Goal: Transaction & Acquisition: Obtain resource

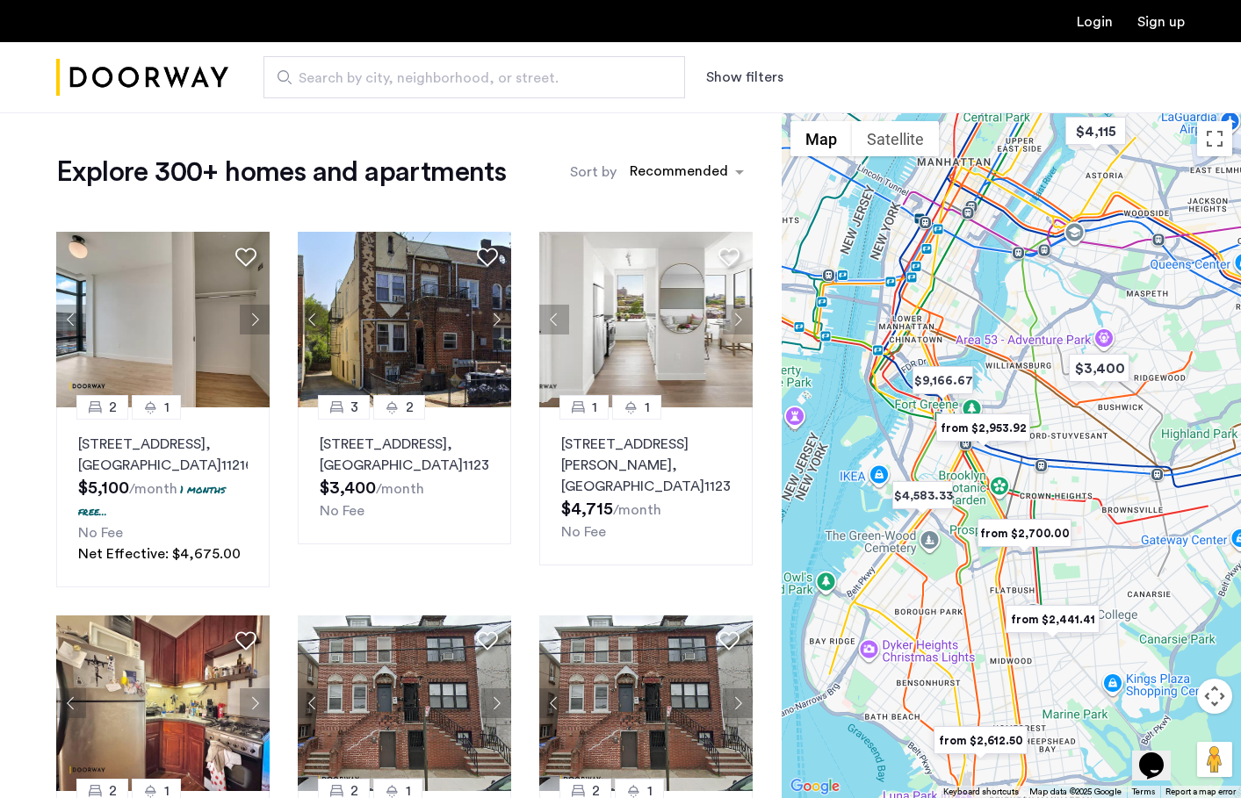
click at [1215, 691] on button "Map camera controls" at bounding box center [1214, 696] width 35 height 35
click at [1175, 658] on button "Zoom in" at bounding box center [1170, 652] width 35 height 35
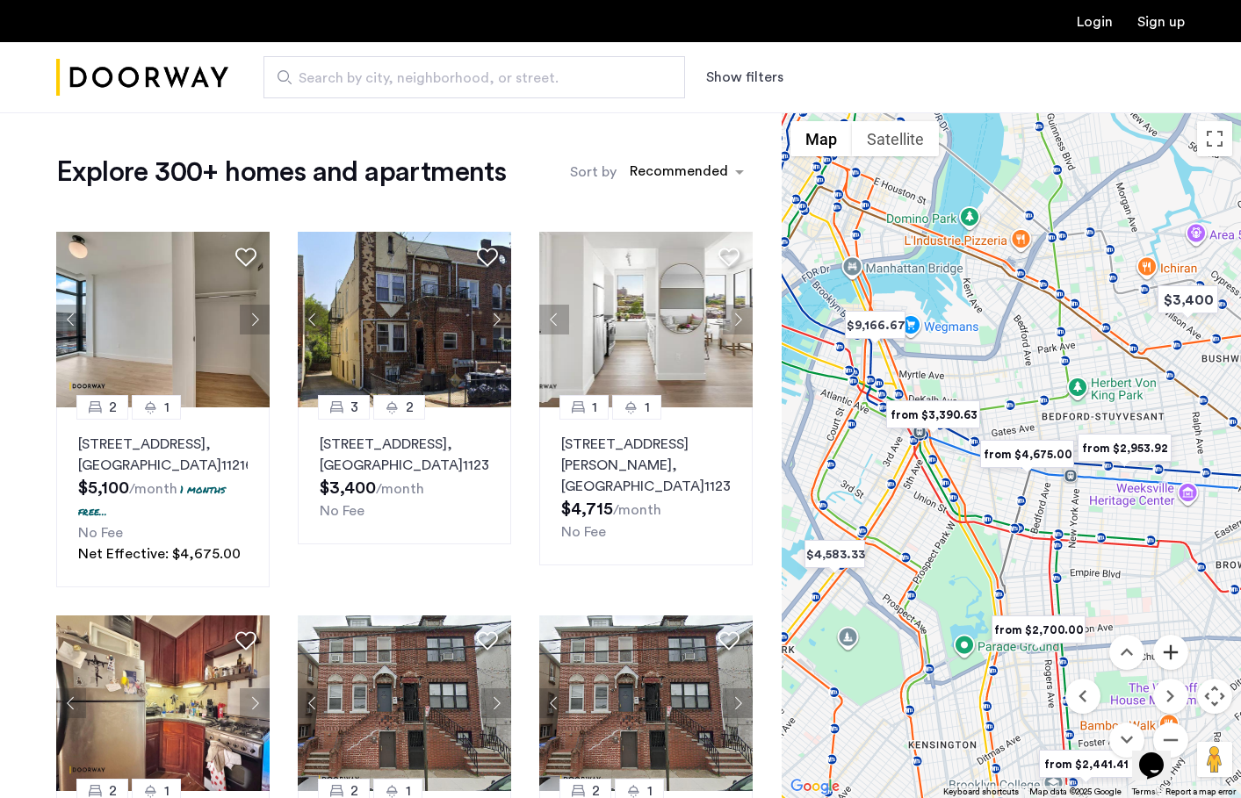
click at [1175, 658] on button "Zoom in" at bounding box center [1170, 652] width 35 height 35
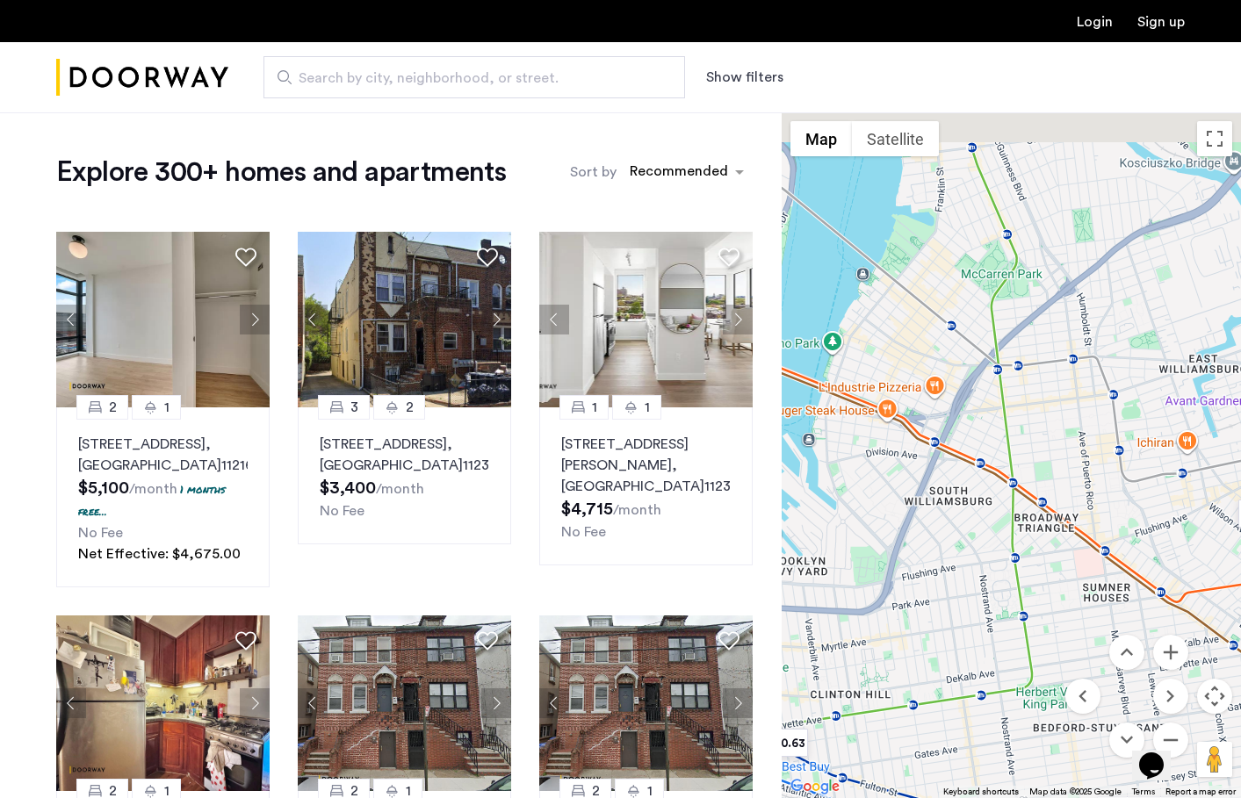
drag, startPoint x: 1064, startPoint y: 325, endPoint x: 963, endPoint y: 687, distance: 375.7
click at [963, 687] on div at bounding box center [1011, 455] width 459 height 686
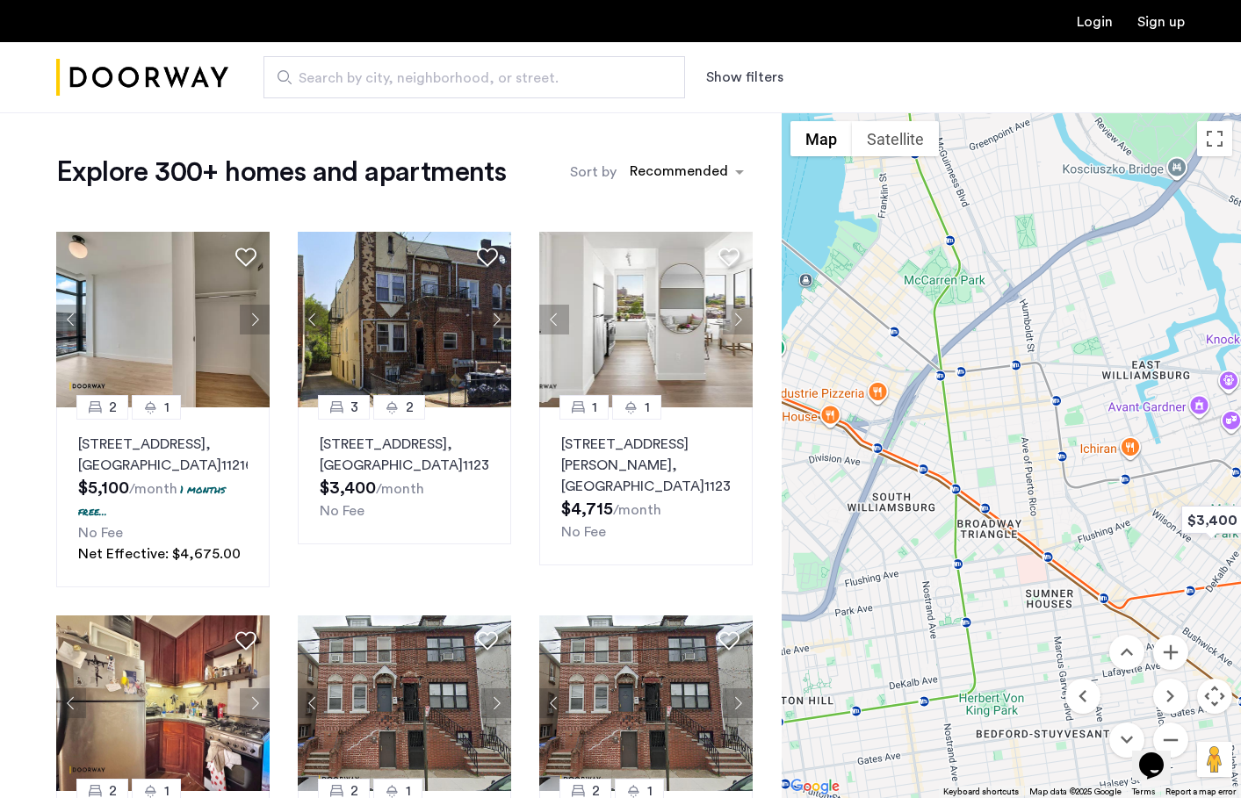
drag, startPoint x: 1080, startPoint y: 577, endPoint x: 978, endPoint y: 570, distance: 102.1
click at [979, 571] on div at bounding box center [1011, 455] width 459 height 686
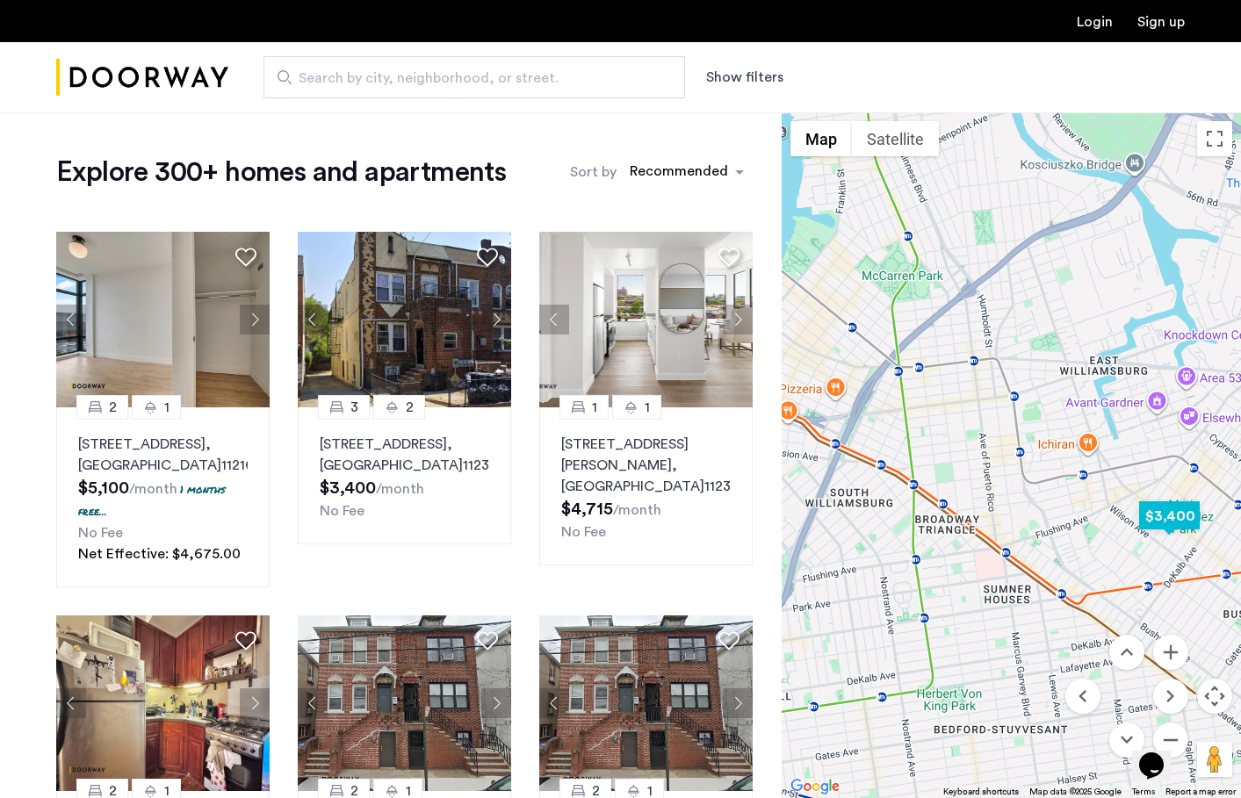
click at [1148, 505] on img "$3,400" at bounding box center [1169, 516] width 75 height 40
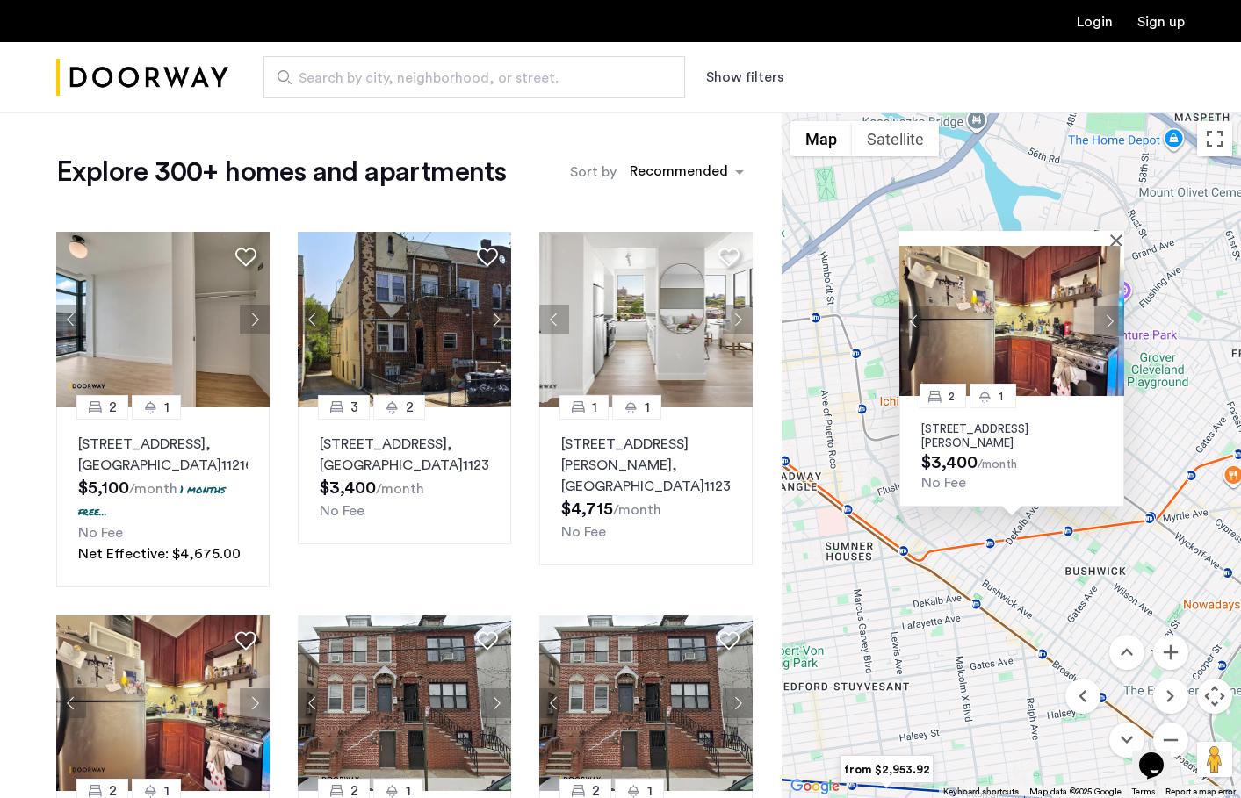
click at [868, 492] on div "2 1 1128 Willoughby Avenue, Unit 1R, Brooklyn, NY 11237 $3,400 /month No Fee" at bounding box center [1011, 455] width 459 height 686
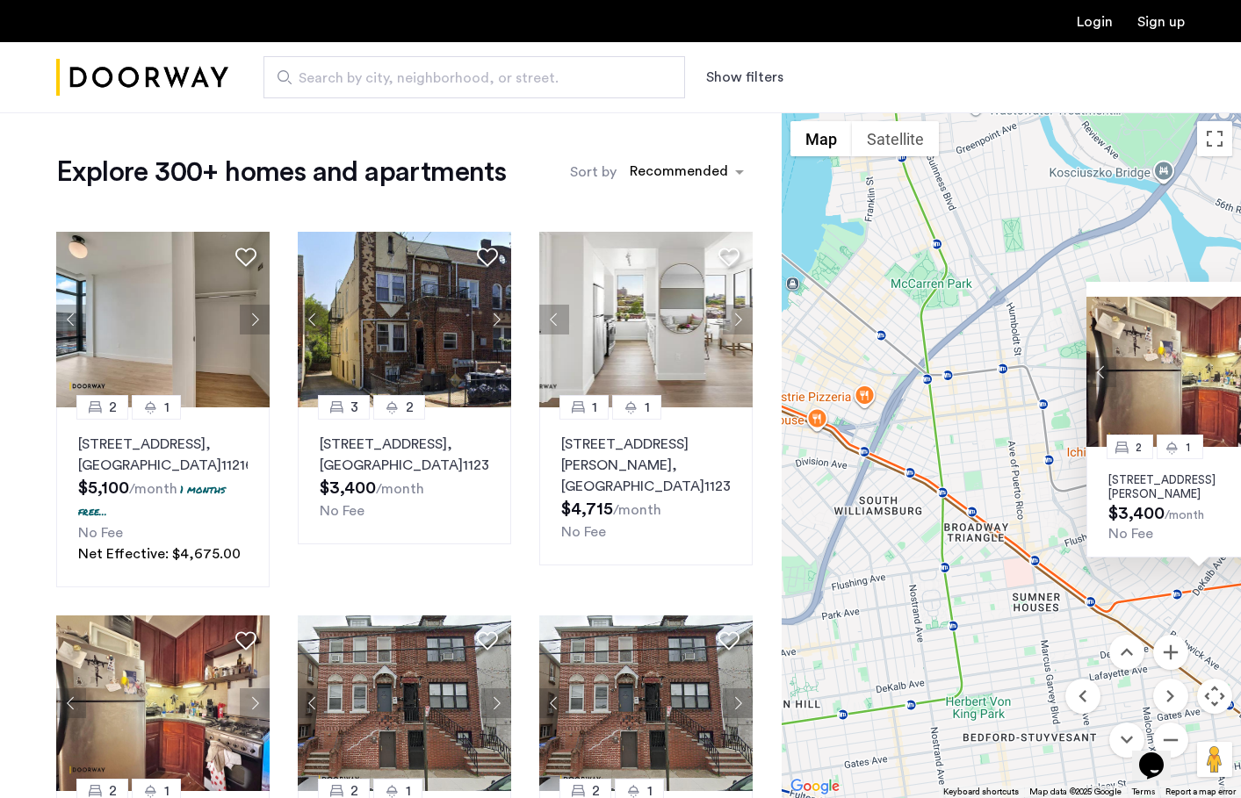
drag, startPoint x: 866, startPoint y: 393, endPoint x: 1051, endPoint y: 443, distance: 191.9
click at [1053, 444] on div "2 1 1128 Willoughby Avenue, Unit 1R, Brooklyn, NY 11237 $3,400 /month No Fee" at bounding box center [1011, 455] width 459 height 686
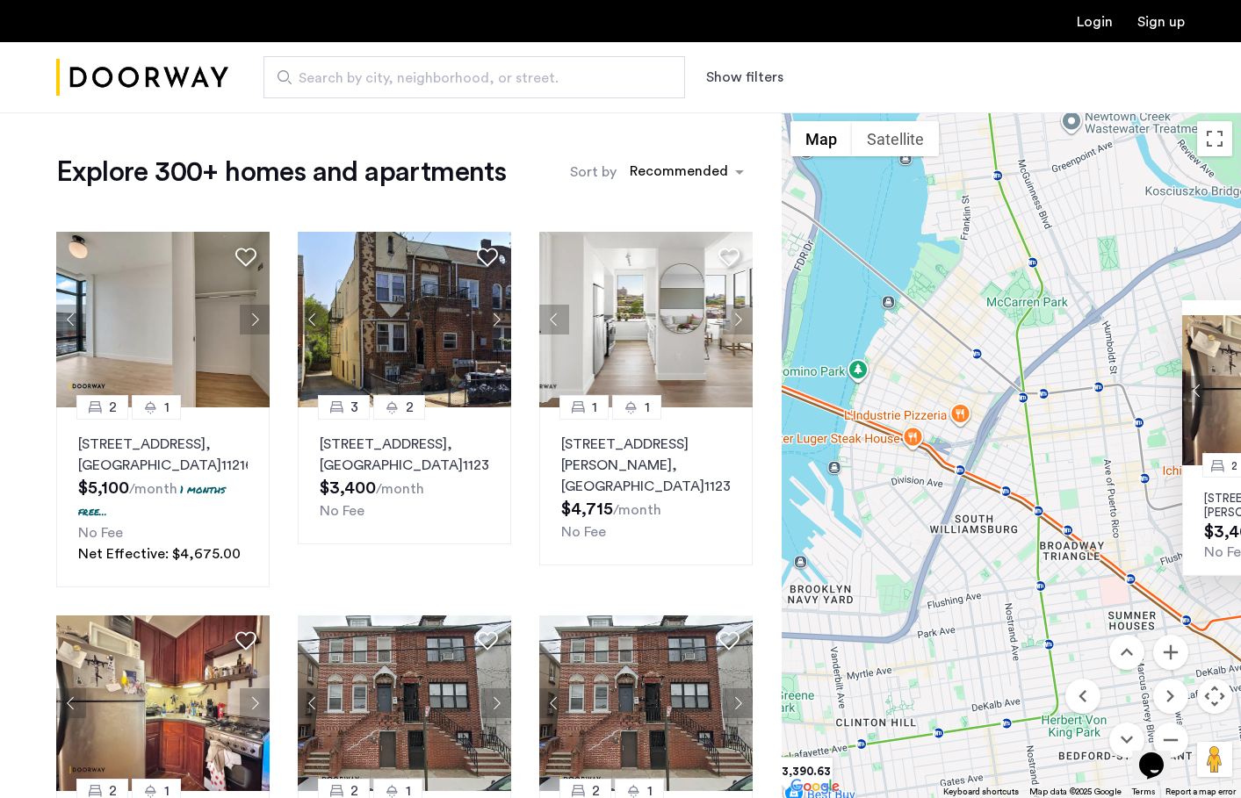
drag, startPoint x: 897, startPoint y: 415, endPoint x: 995, endPoint y: 429, distance: 99.5
click at [996, 430] on div "2 1 1128 Willoughby Avenue, Unit 1R, Brooklyn, NY 11237 $3,400 /month No Fee" at bounding box center [1011, 455] width 459 height 686
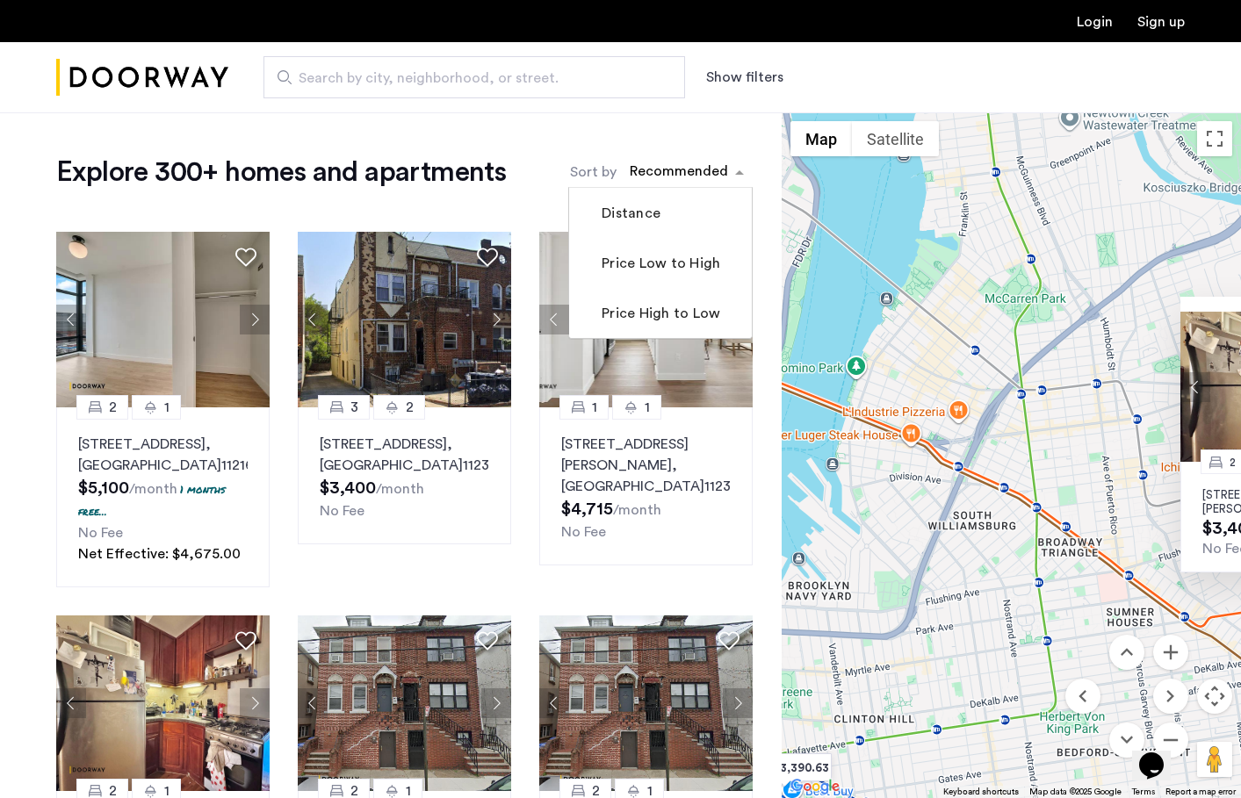
click at [657, 178] on div "sort-apartment" at bounding box center [679, 174] width 104 height 24
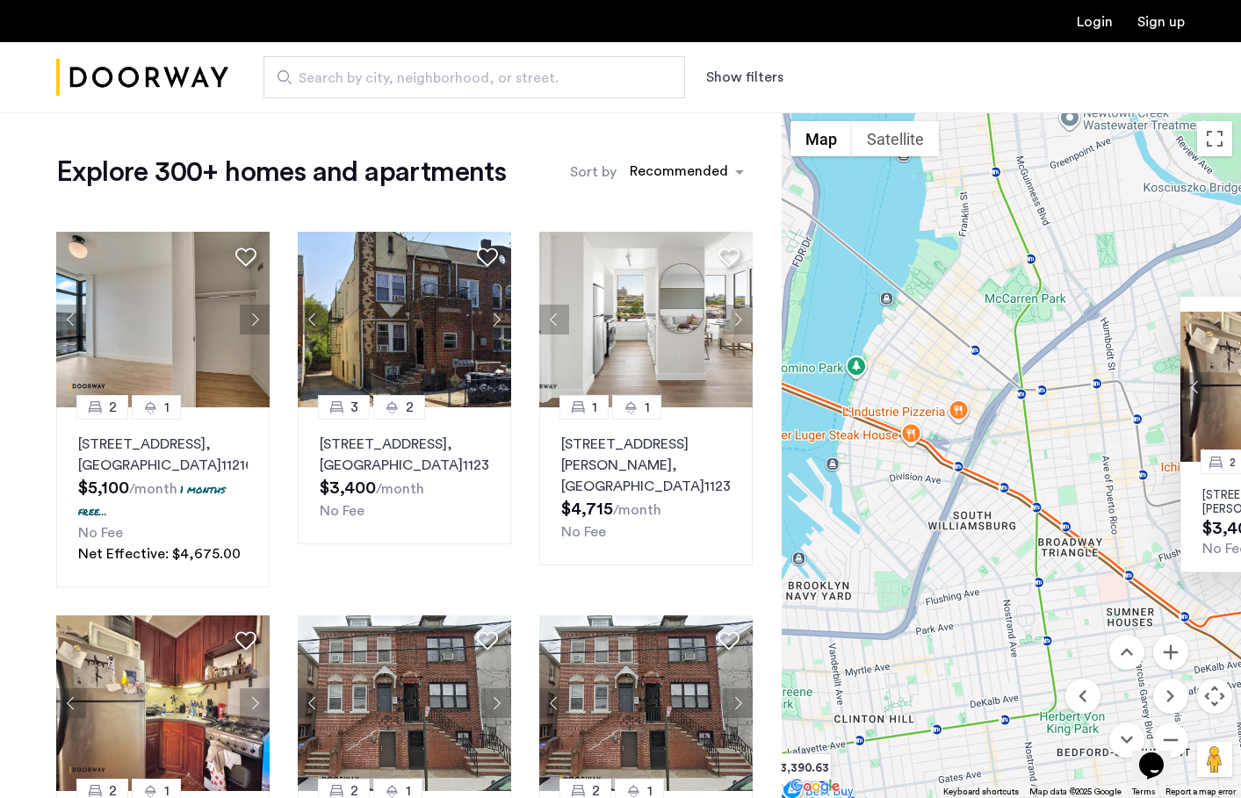
click at [725, 82] on button "Show filters" at bounding box center [744, 77] width 77 height 21
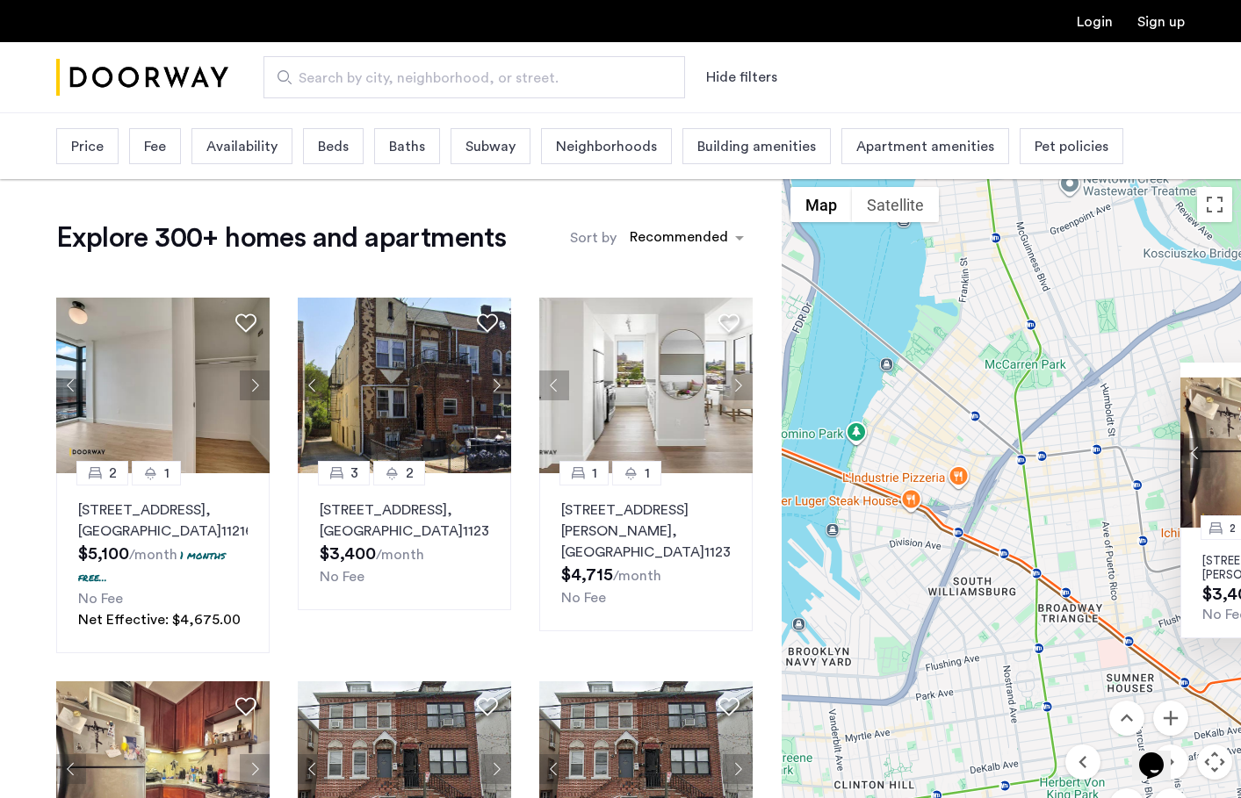
click at [342, 153] on span "Beds" at bounding box center [333, 146] width 31 height 21
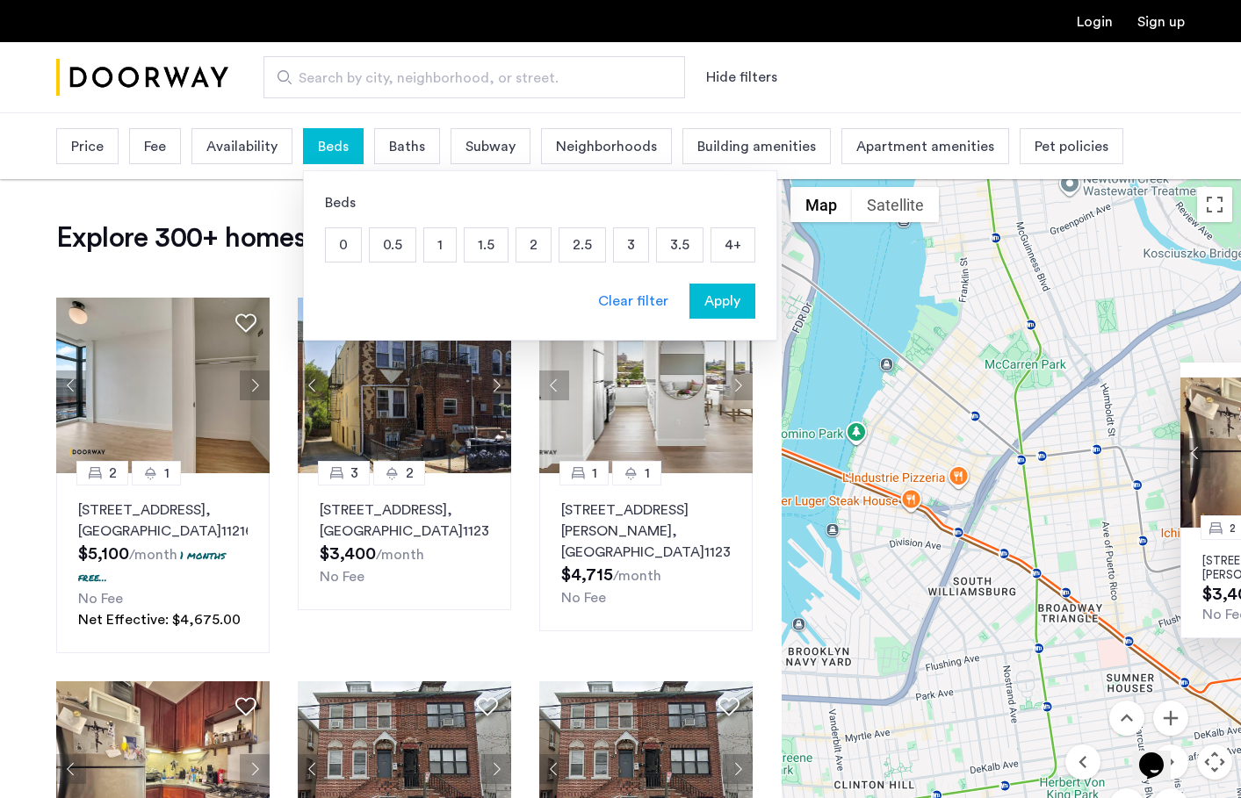
click at [725, 234] on p "4+" at bounding box center [732, 244] width 43 height 33
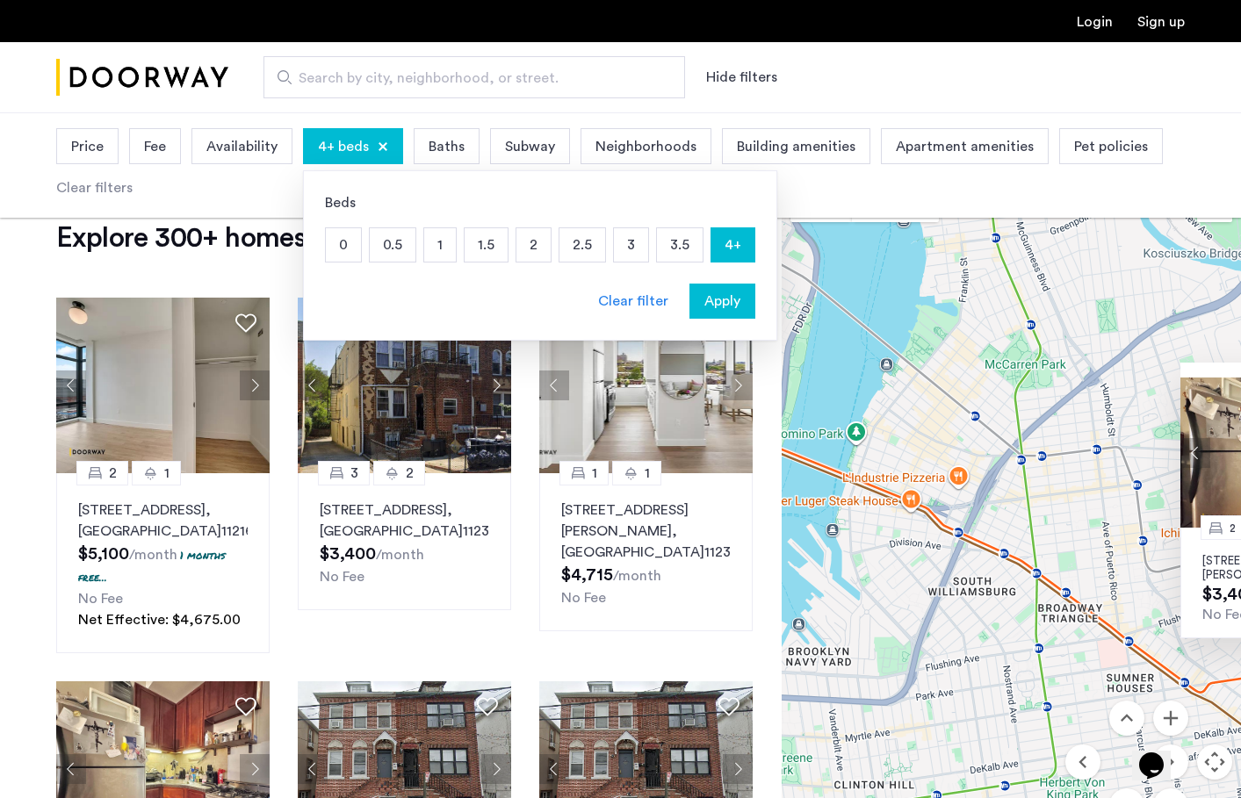
click at [717, 306] on span "Apply" at bounding box center [722, 301] width 36 height 21
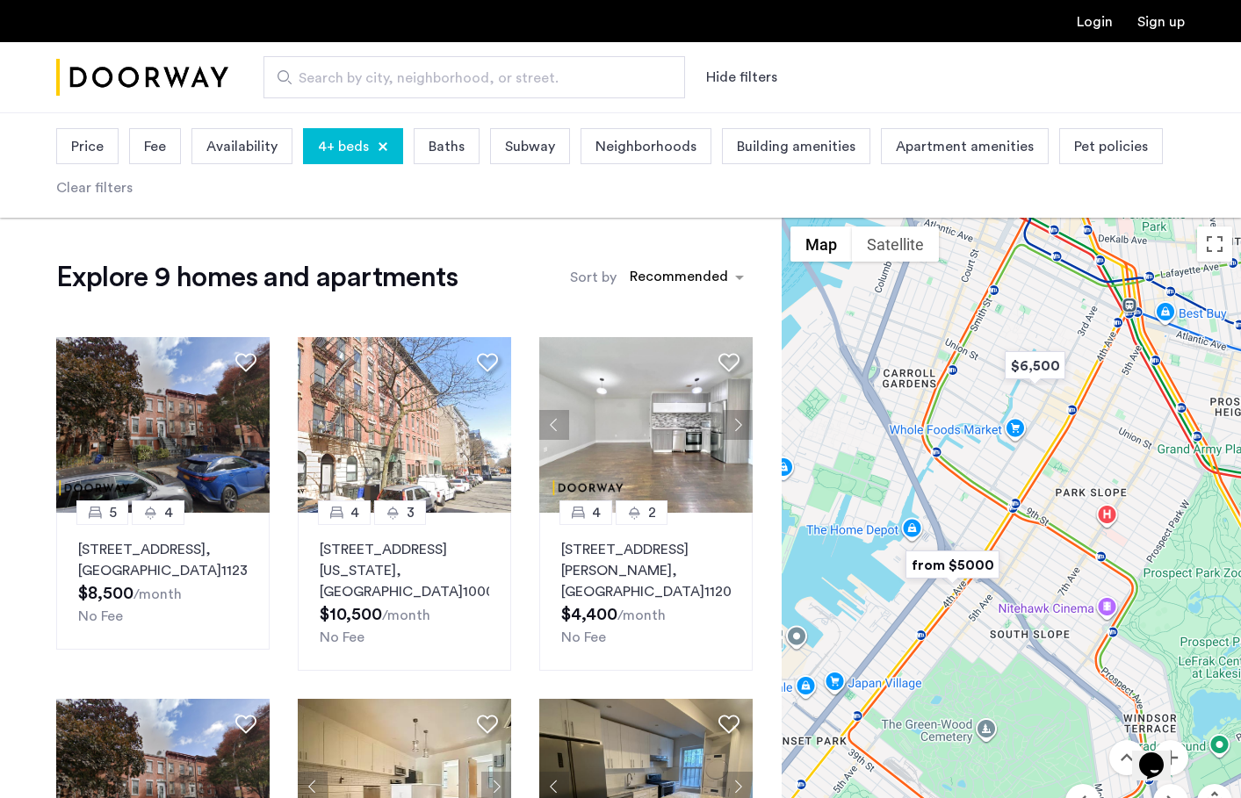
drag, startPoint x: 933, startPoint y: 578, endPoint x: 1147, endPoint y: 314, distance: 340.3
click at [1148, 314] on div at bounding box center [1011, 561] width 459 height 686
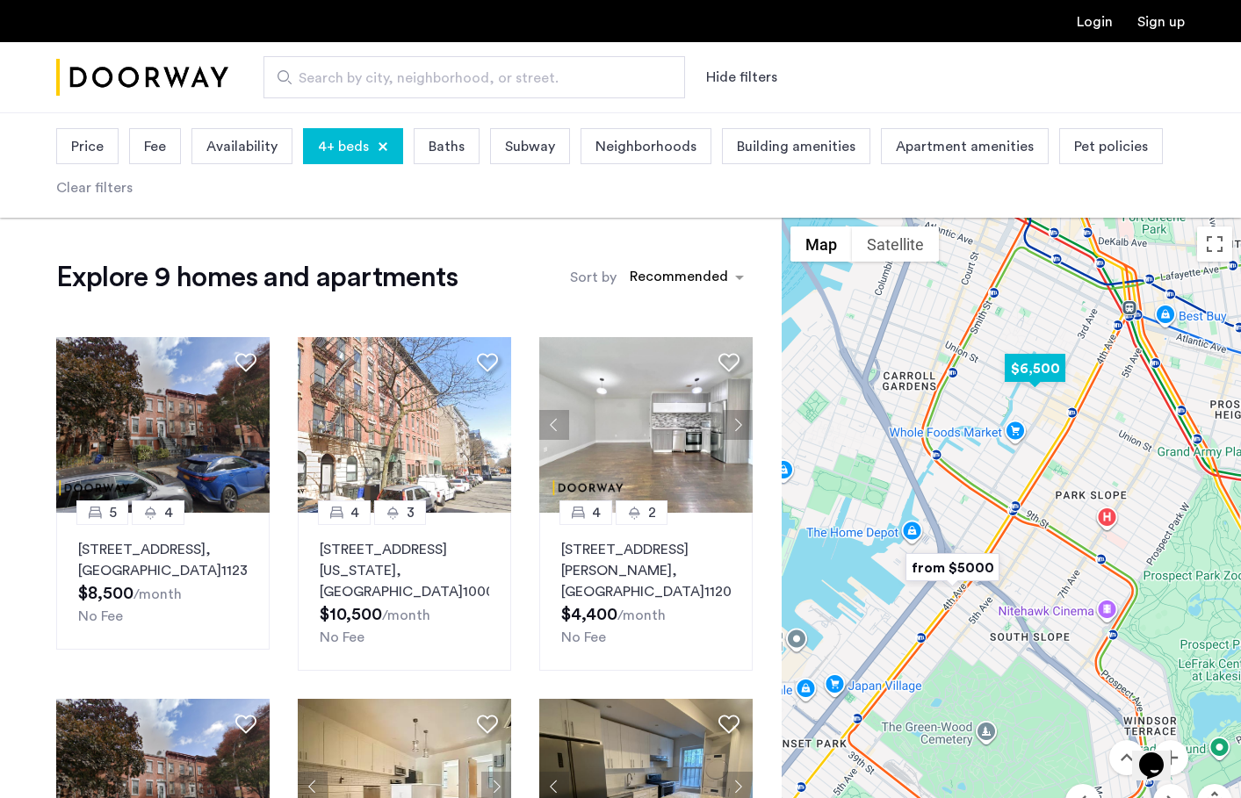
click at [1043, 370] on img "$6,500" at bounding box center [1035, 369] width 75 height 40
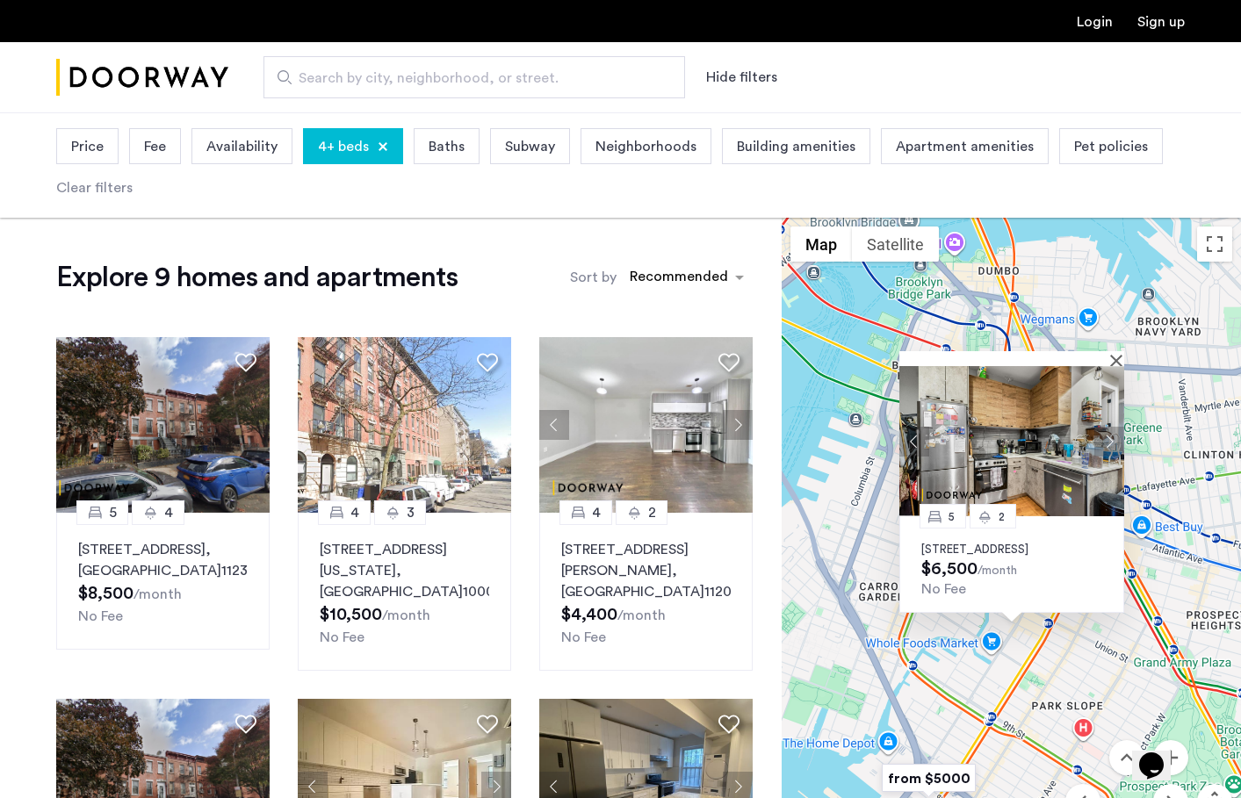
click at [1015, 543] on p "557 Union Street, Unit 1, Brooklyn, NY 11215" at bounding box center [1011, 550] width 181 height 14
click at [835, 658] on div "5 2 557 Union Street, Unit 1, Brooklyn, NY 11215 $6,500 /month No Fee" at bounding box center [1011, 561] width 459 height 686
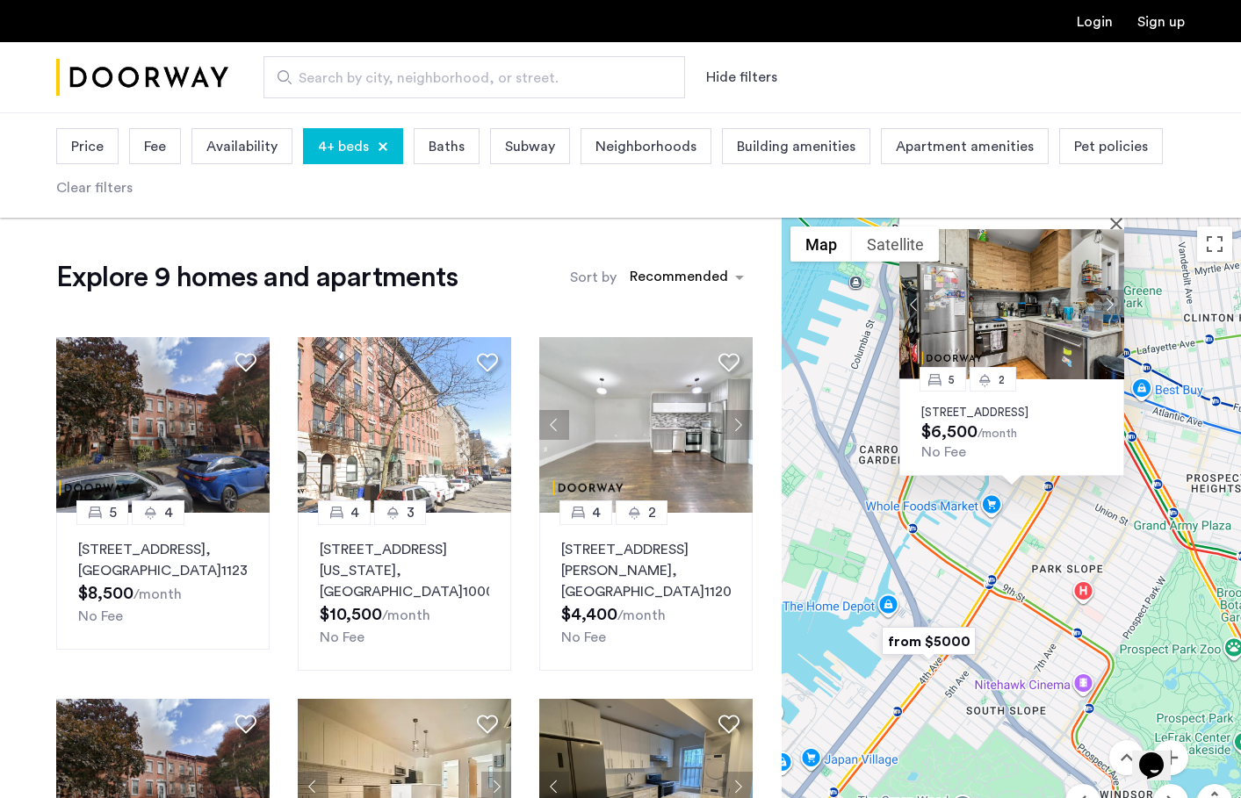
drag, startPoint x: 906, startPoint y: 697, endPoint x: 906, endPoint y: 554, distance: 143.1
click at [906, 554] on div "5 2 557 Union Street, Unit 1, Brooklyn, NY 11215 $6,500 /month No Fee" at bounding box center [1011, 561] width 459 height 686
click at [913, 645] on img "from $5000" at bounding box center [929, 642] width 108 height 40
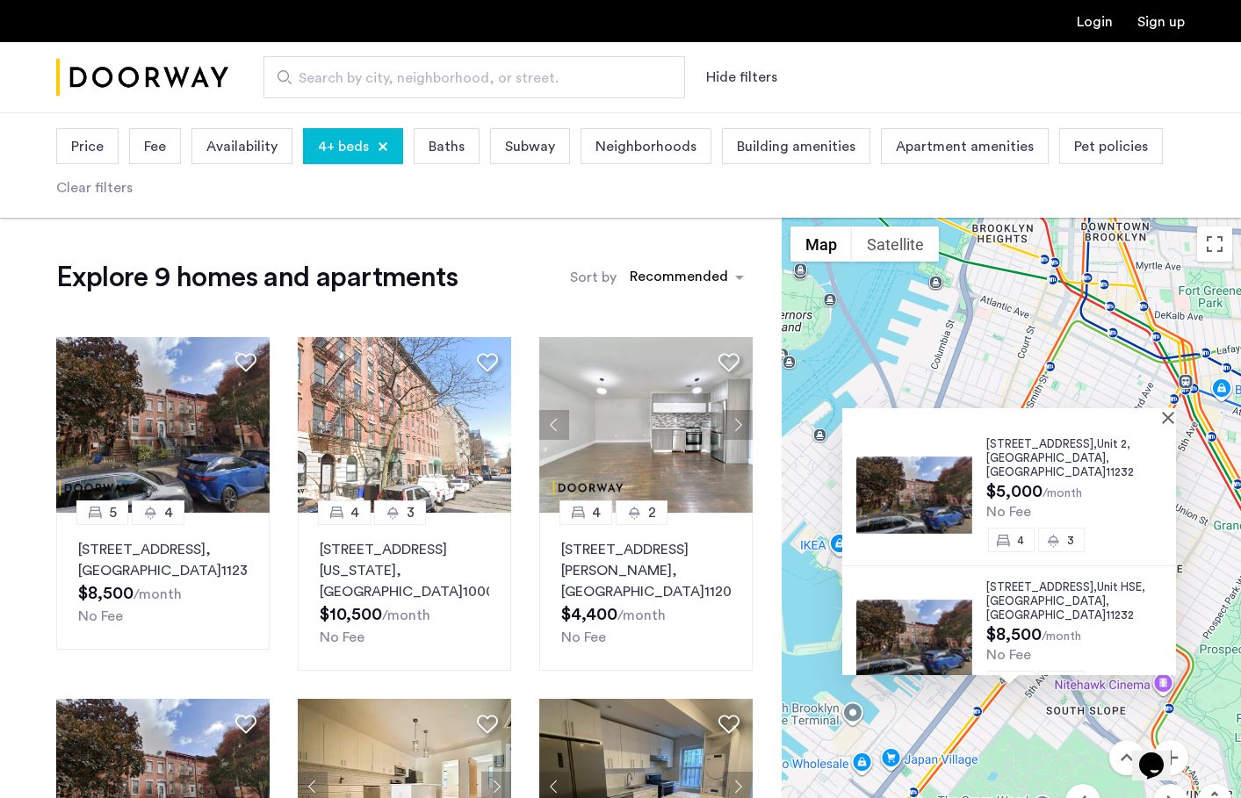
click at [1014, 375] on div "159 19th Street, Unit 2, Brooklyn , NY 11232 $5,000 /month No Fee 4 3 159 19th …" at bounding box center [1011, 561] width 459 height 686
click at [1163, 416] on div at bounding box center [1002, 415] width 321 height 15
click at [1164, 416] on div at bounding box center [1002, 415] width 321 height 15
click at [1172, 417] on button "Close" at bounding box center [1171, 417] width 12 height 12
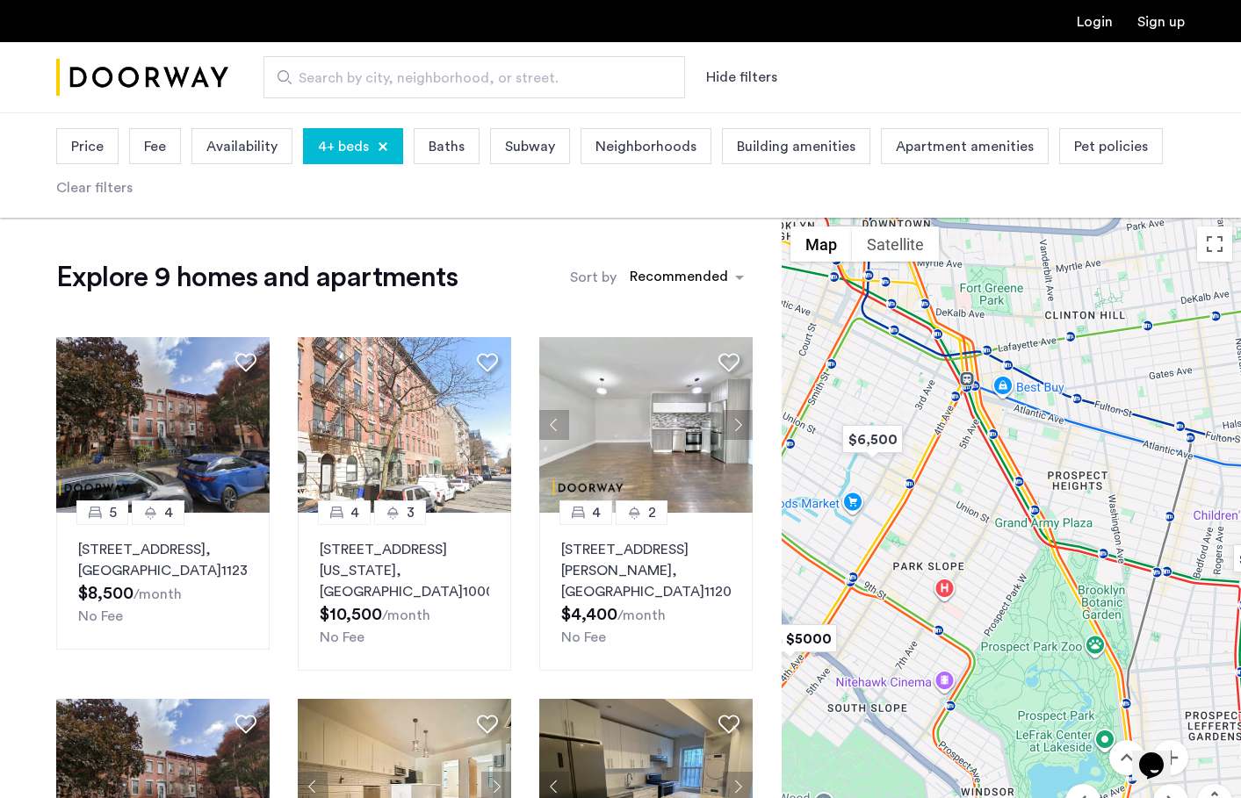
drag, startPoint x: 1190, startPoint y: 503, endPoint x: 948, endPoint y: 494, distance: 241.7
click at [948, 495] on div at bounding box center [1011, 561] width 459 height 686
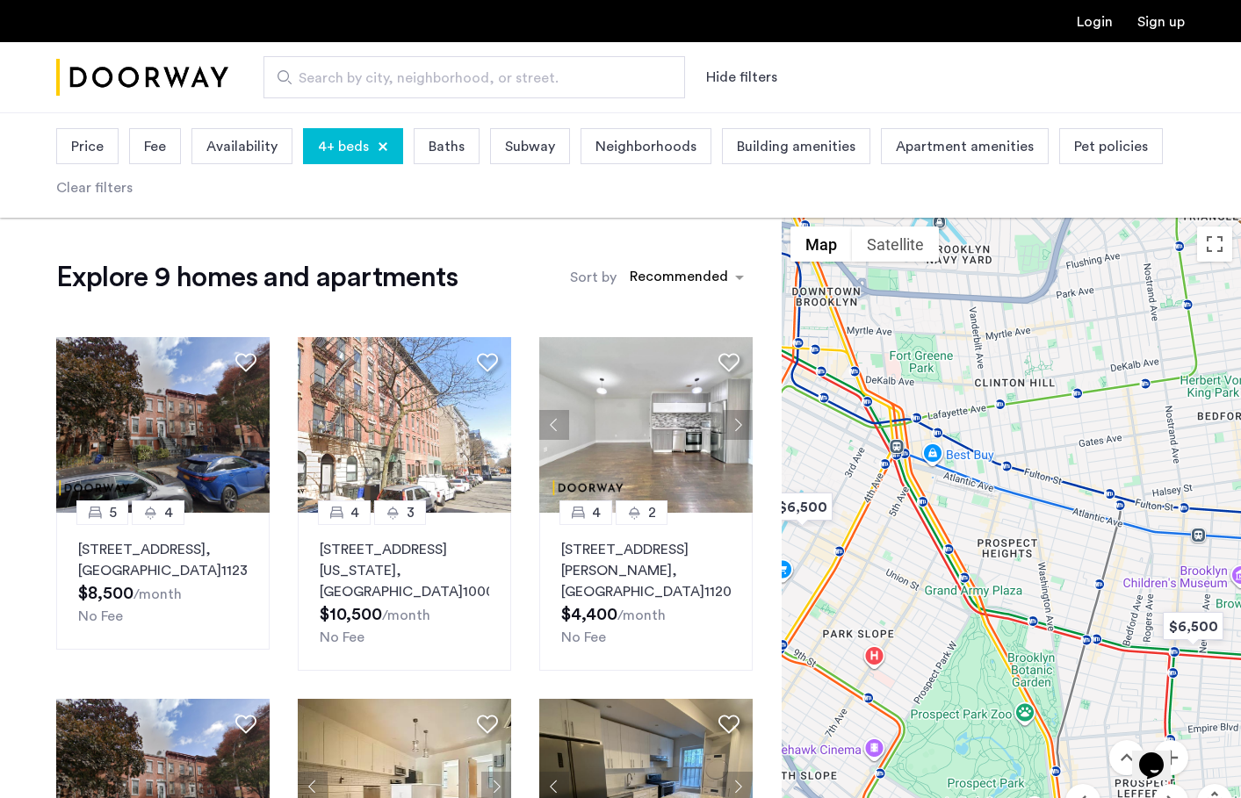
drag, startPoint x: 1062, startPoint y: 507, endPoint x: 975, endPoint y: 630, distance: 150.6
click at [975, 631] on div at bounding box center [1011, 561] width 459 height 686
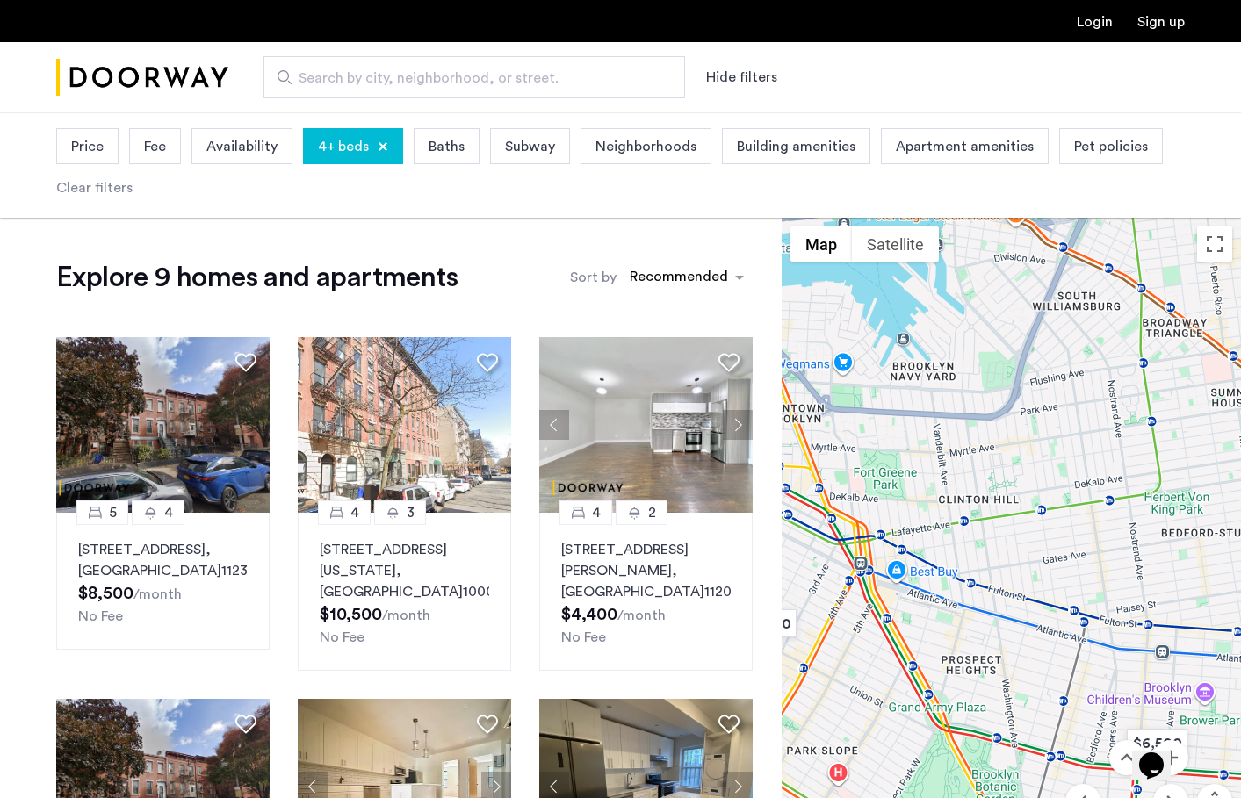
drag, startPoint x: 1073, startPoint y: 539, endPoint x: 1043, endPoint y: 740, distance: 203.3
click at [1043, 740] on div at bounding box center [1011, 561] width 459 height 686
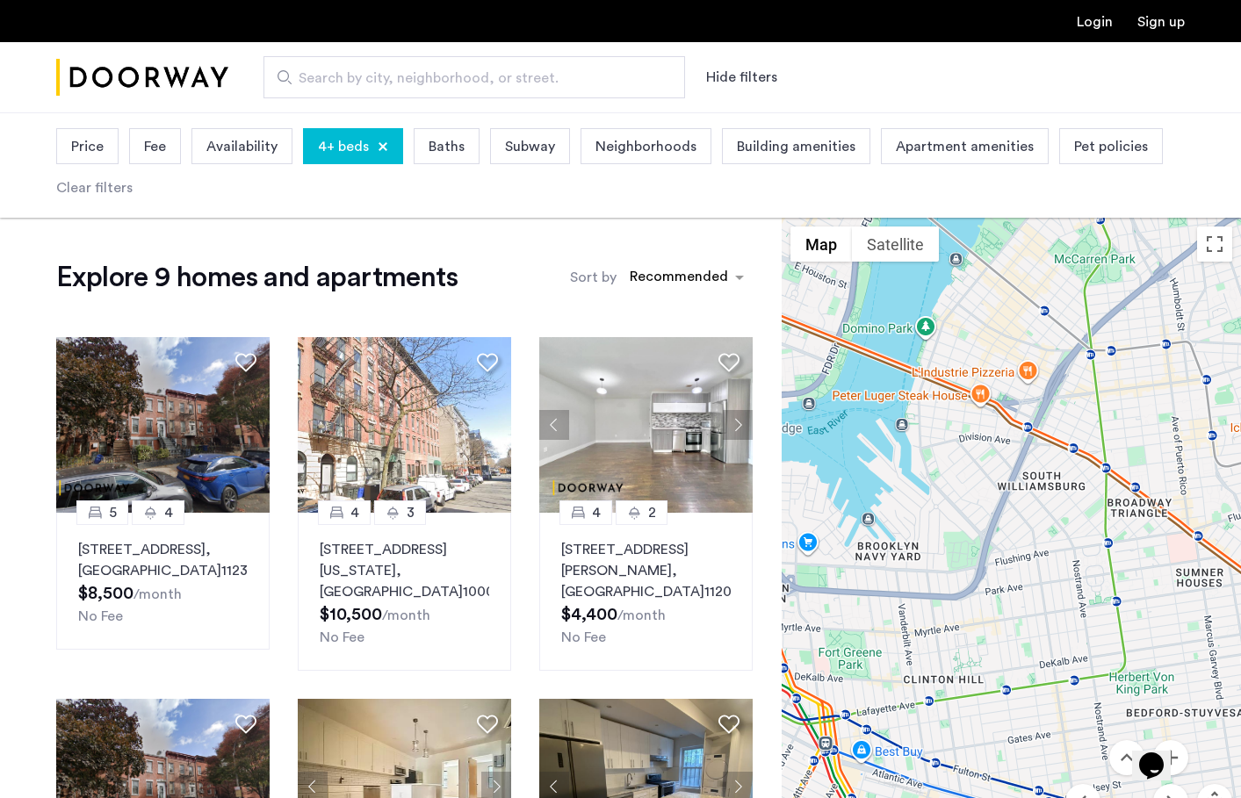
drag, startPoint x: 1071, startPoint y: 494, endPoint x: 1052, endPoint y: 643, distance: 149.7
click at [1052, 643] on div at bounding box center [1011, 561] width 459 height 686
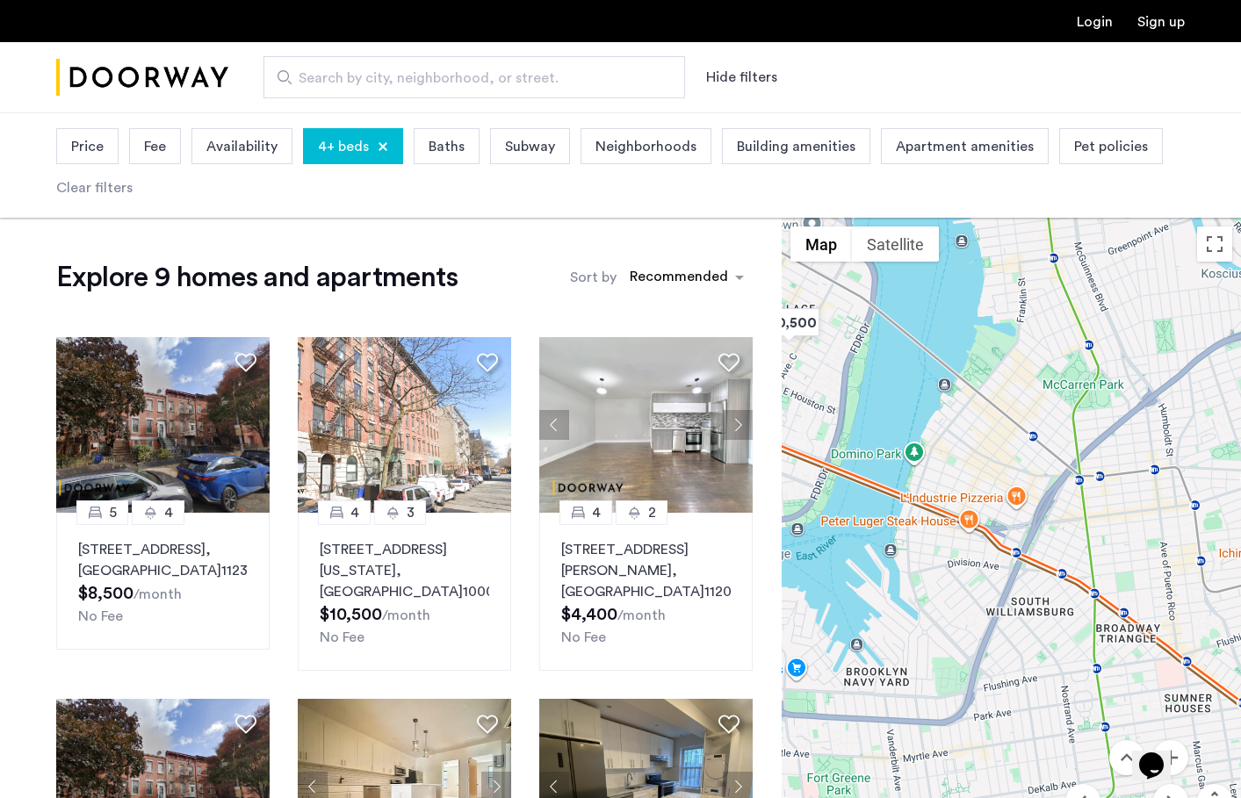
drag, startPoint x: 1083, startPoint y: 524, endPoint x: 1110, endPoint y: 596, distance: 77.0
click at [1110, 597] on div at bounding box center [1011, 561] width 459 height 686
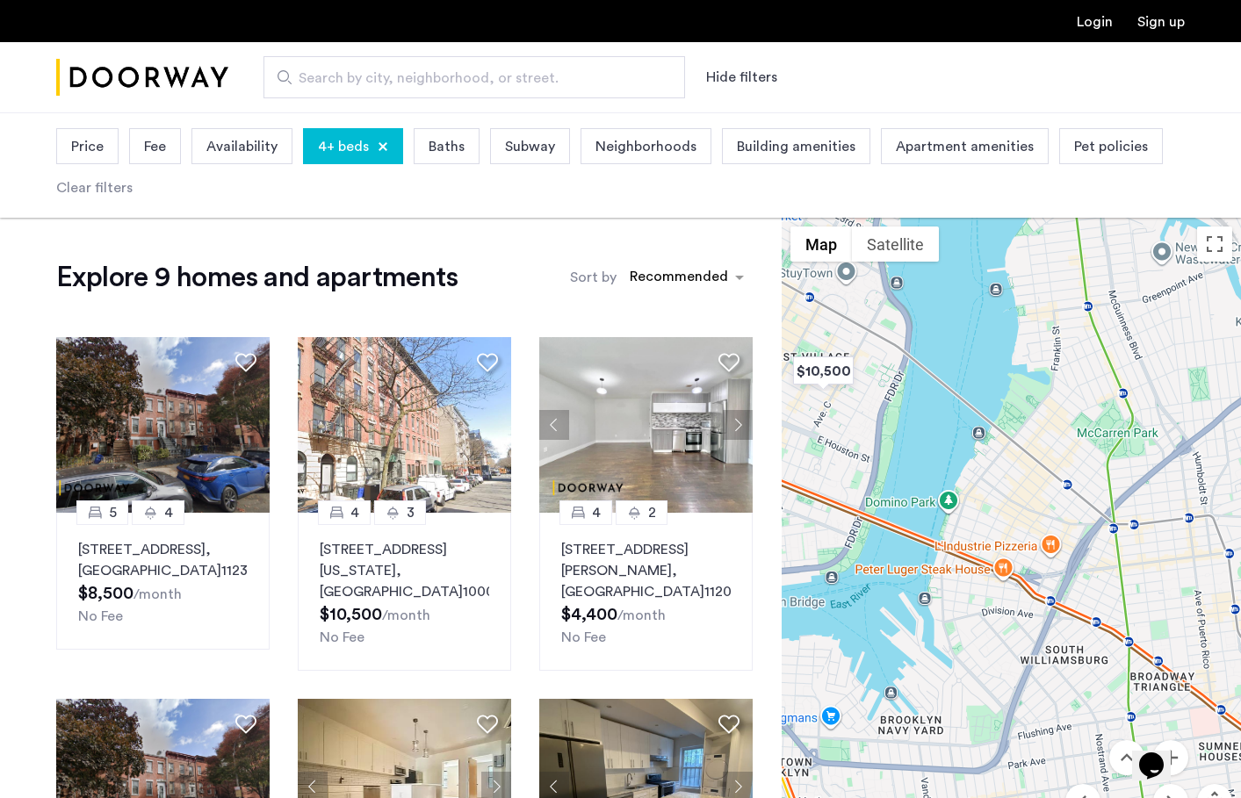
drag, startPoint x: 1034, startPoint y: 495, endPoint x: 1132, endPoint y: 537, distance: 106.7
click at [1132, 537] on div at bounding box center [1011, 561] width 459 height 686
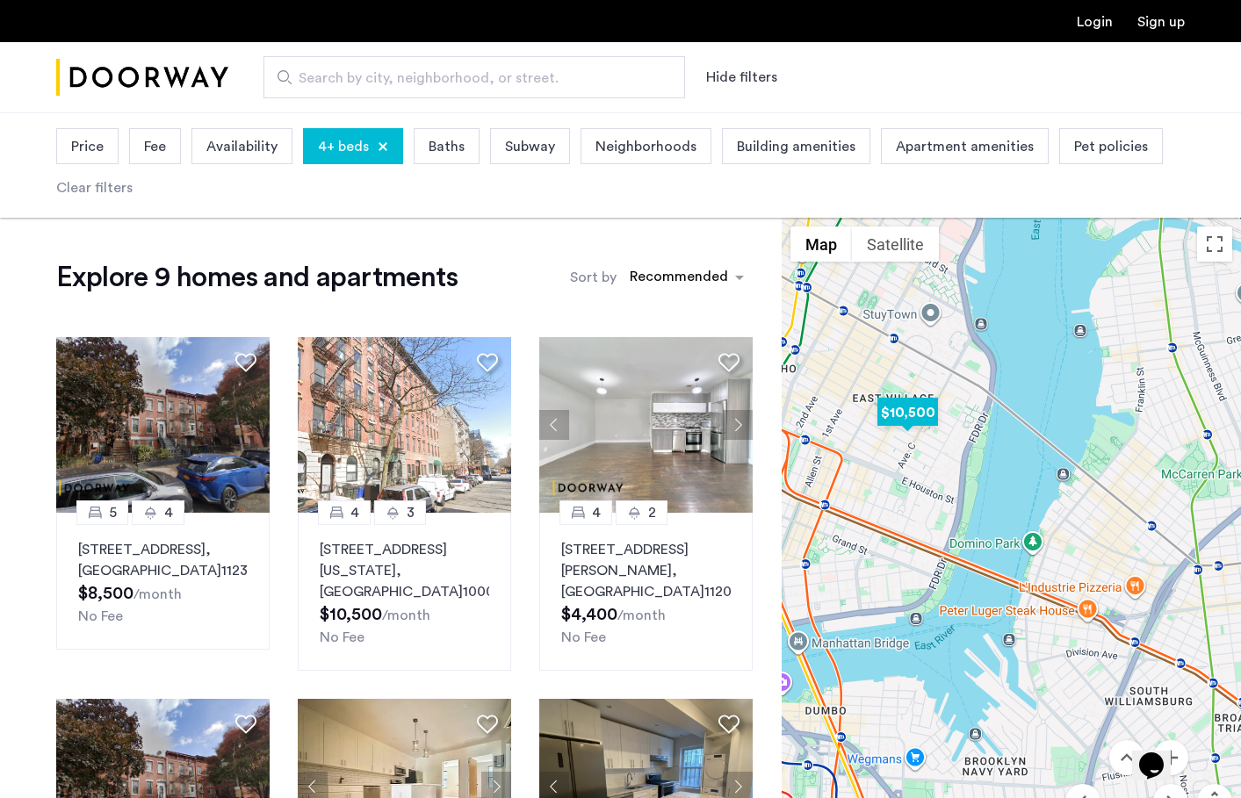
click at [915, 412] on img "$10,500" at bounding box center [907, 413] width 75 height 40
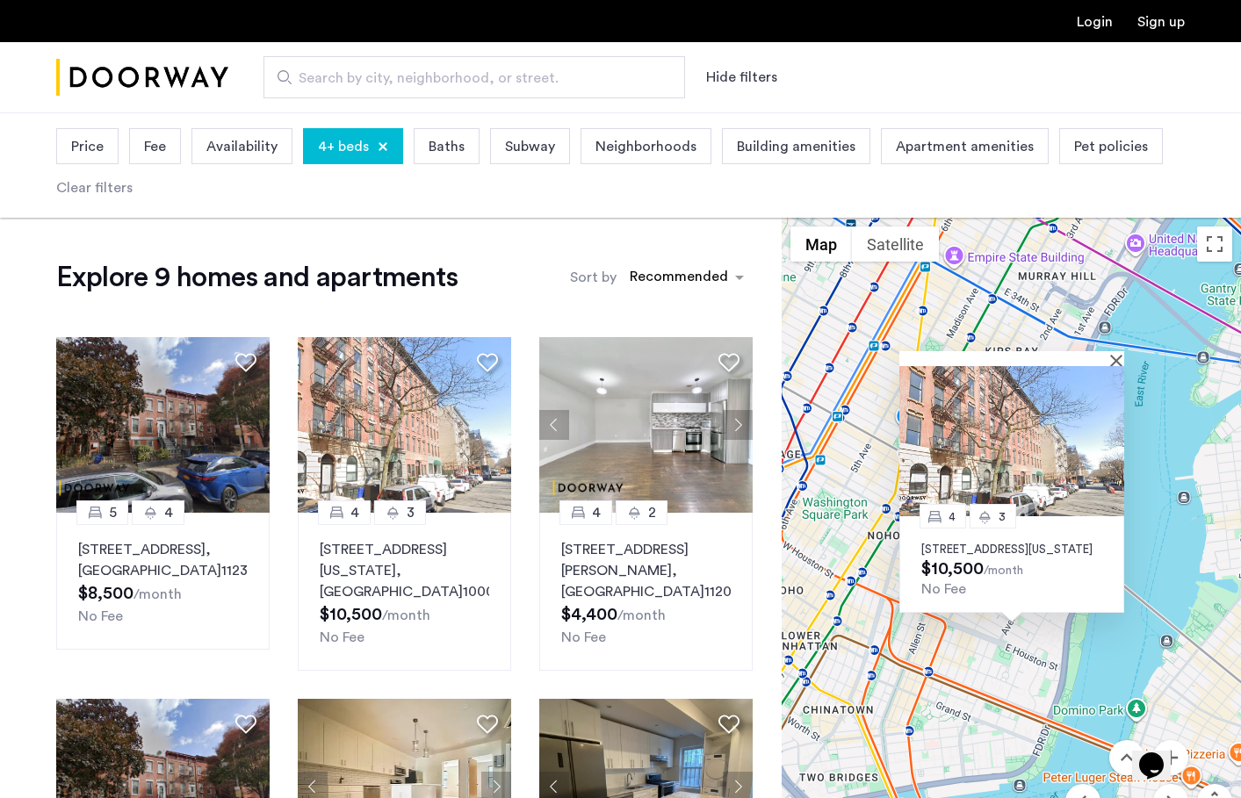
click at [992, 543] on p "631 East 6th Street, Unit 1B, New York, NY 10009" at bounding box center [1011, 550] width 181 height 14
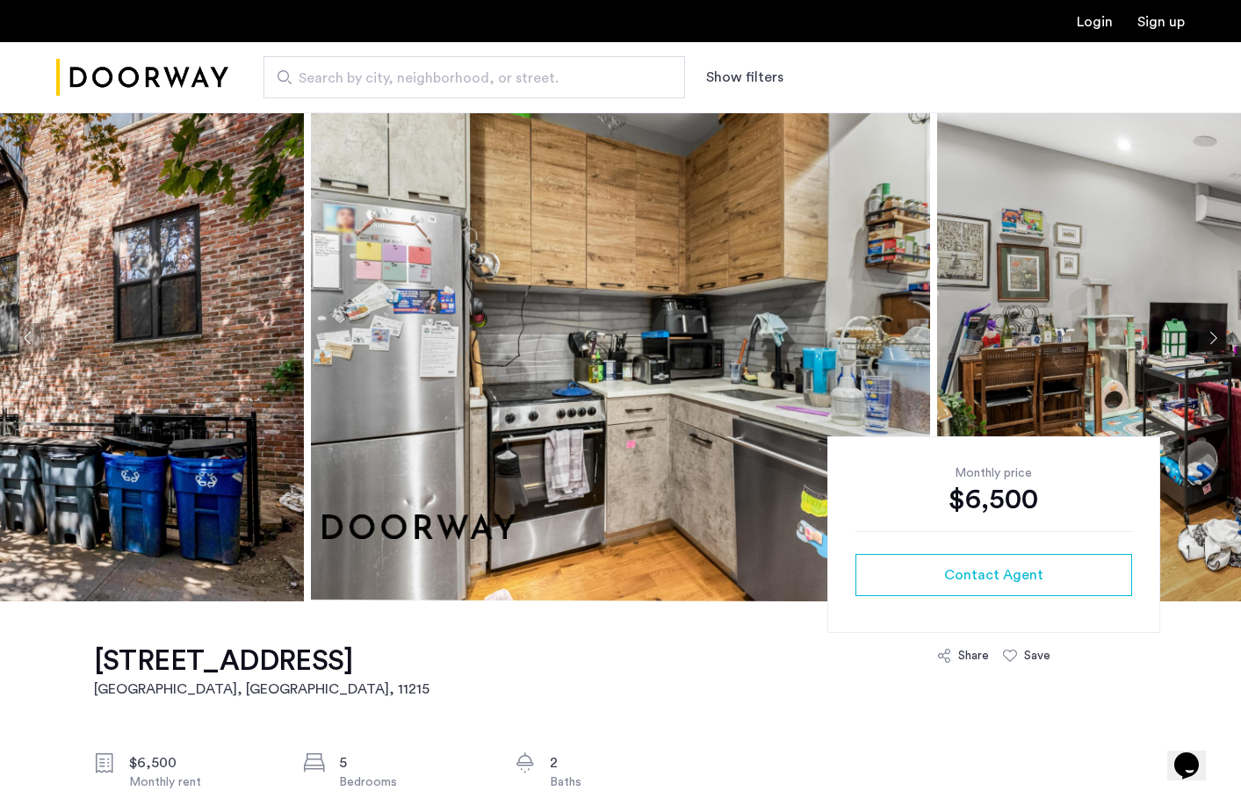
scroll to position [41, 0]
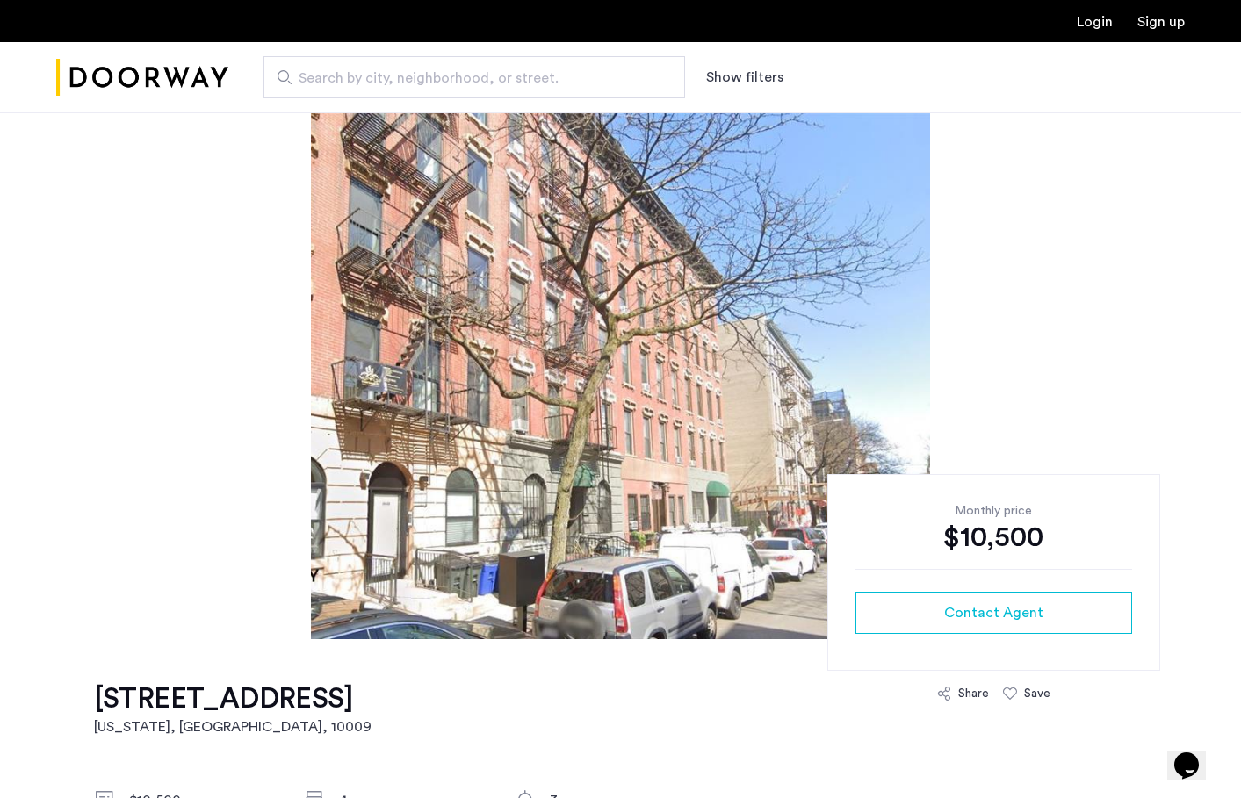
click at [561, 403] on img at bounding box center [620, 375] width 619 height 527
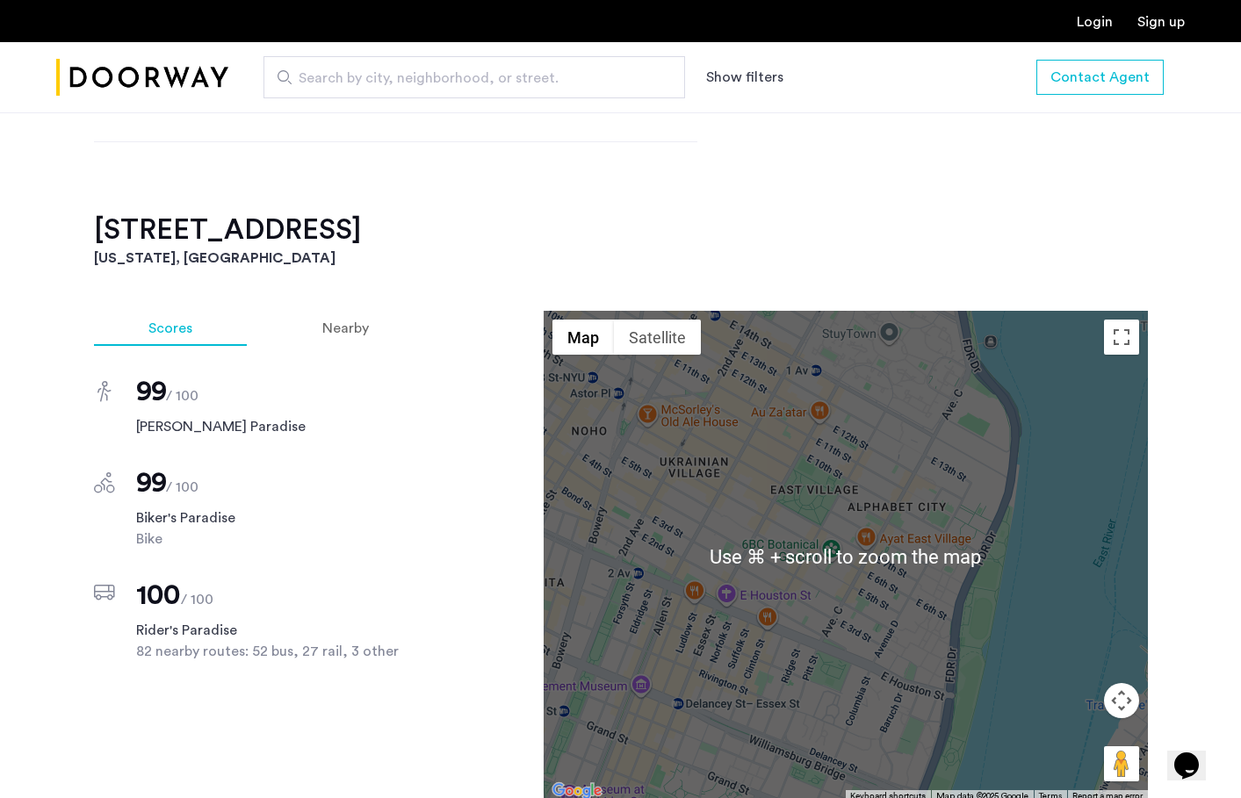
scroll to position [1388, 0]
